Goal: Book appointment/travel/reservation

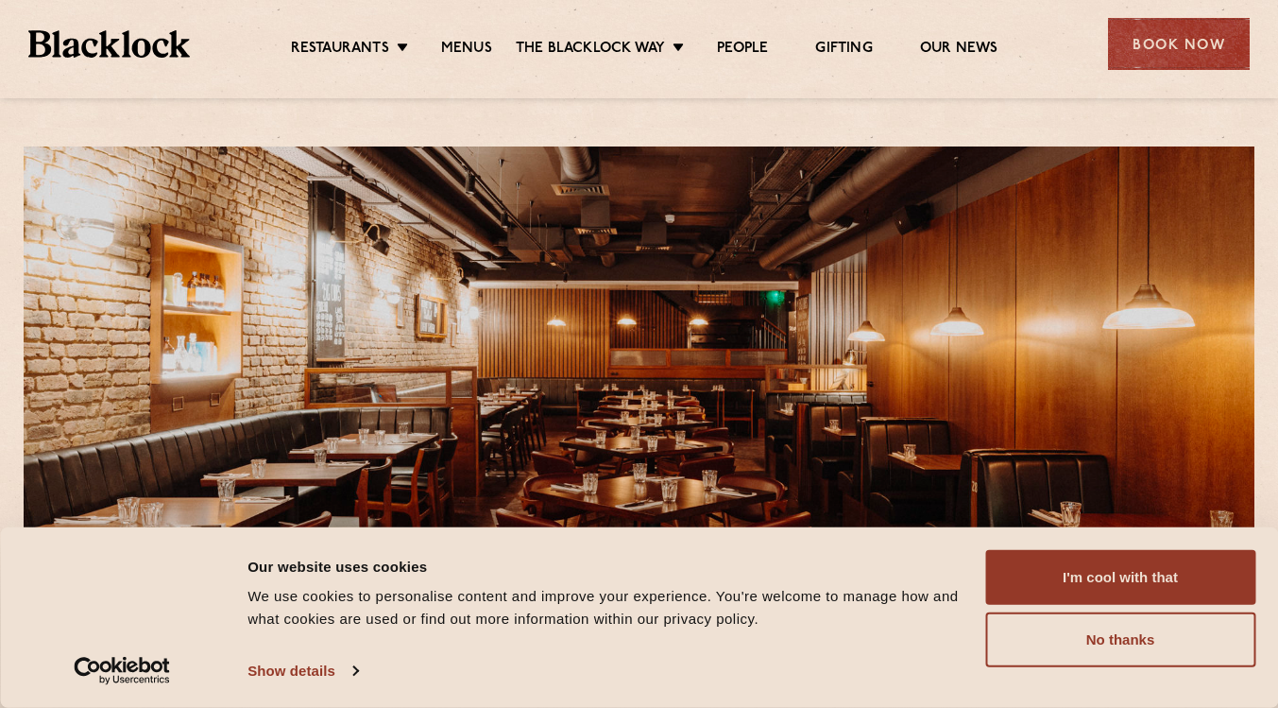
click at [1116, 575] on button "I'm cool with that" at bounding box center [1120, 577] width 270 height 55
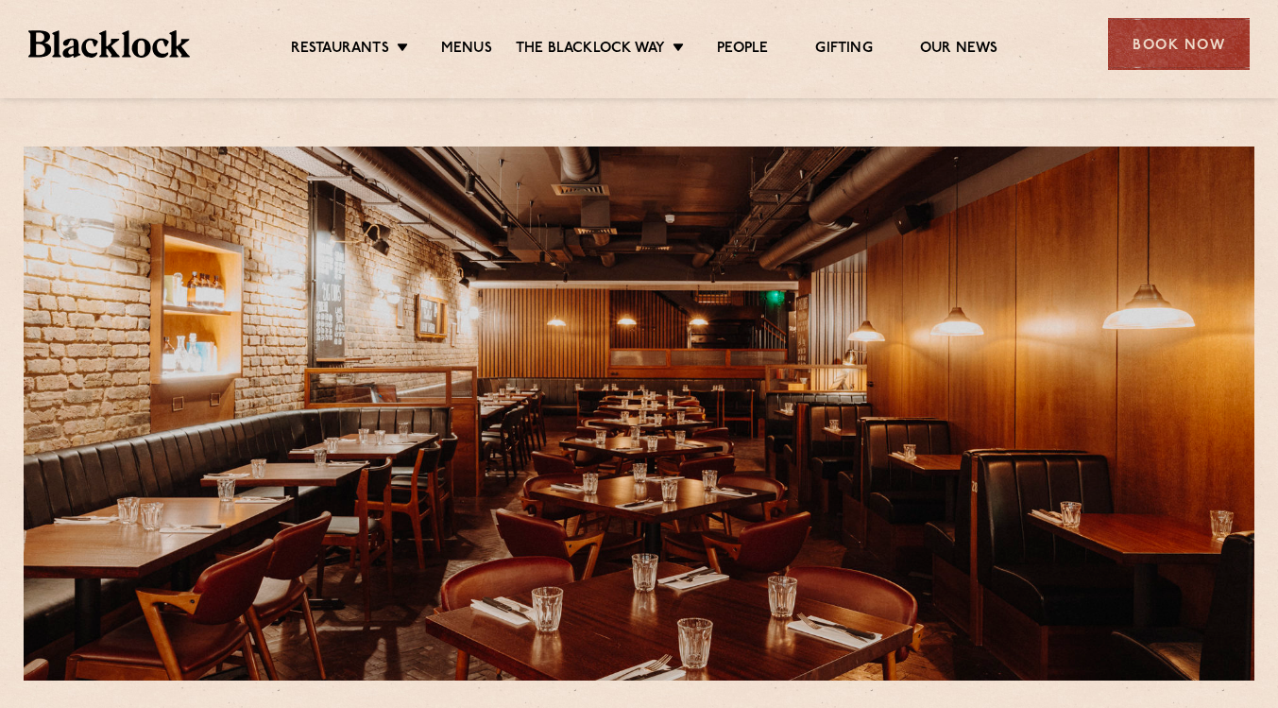
click at [1157, 58] on div "Book Now" at bounding box center [1179, 44] width 142 height 52
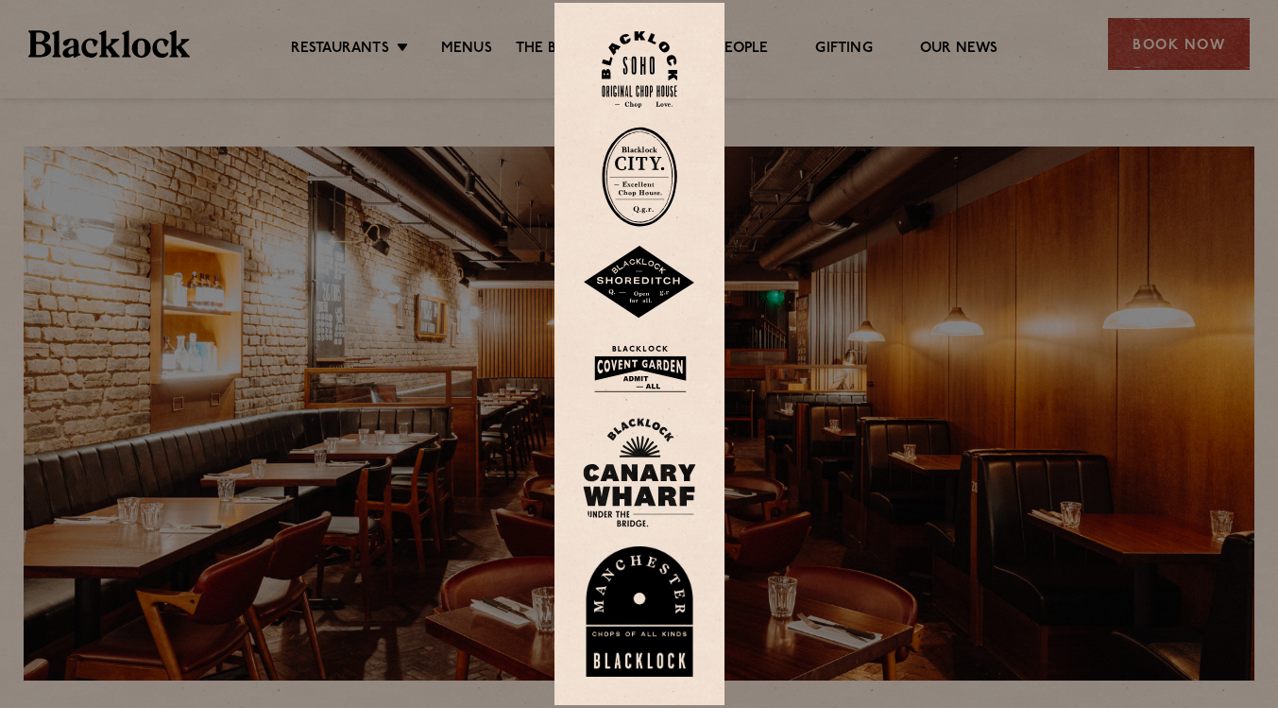
click at [659, 359] on img at bounding box center [639, 368] width 113 height 61
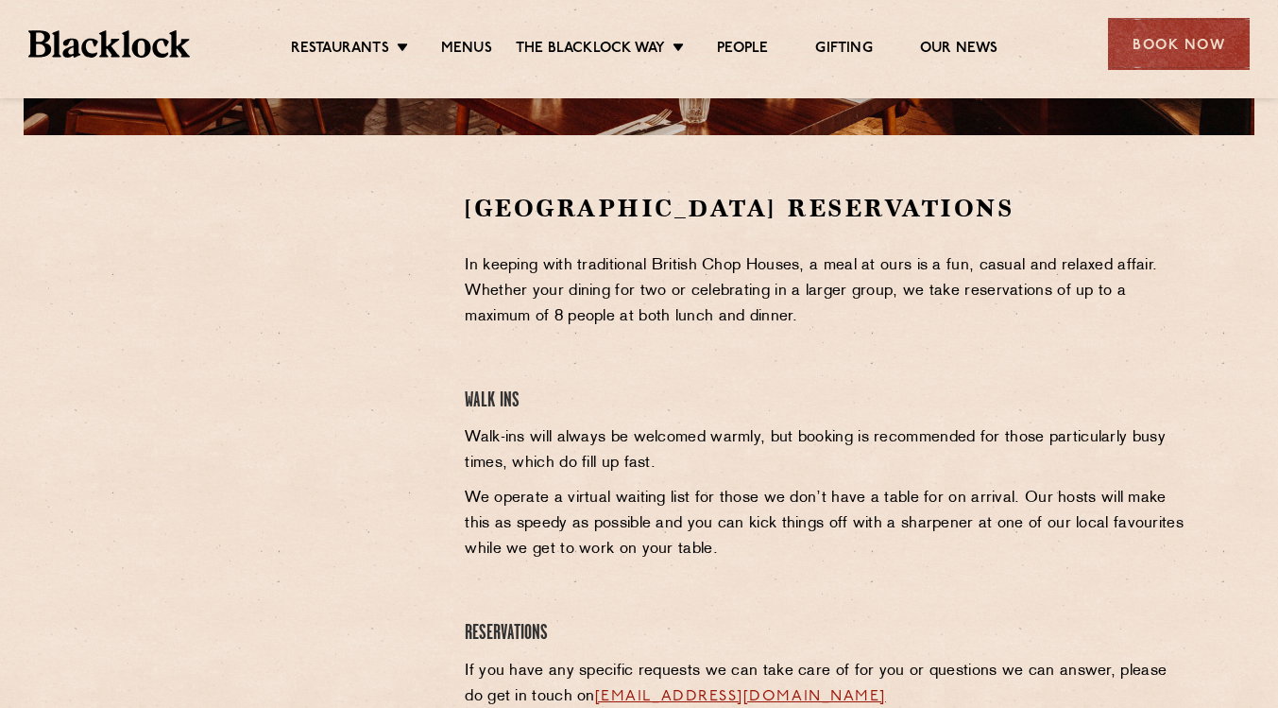
scroll to position [554, 0]
